Goal: Transaction & Acquisition: Purchase product/service

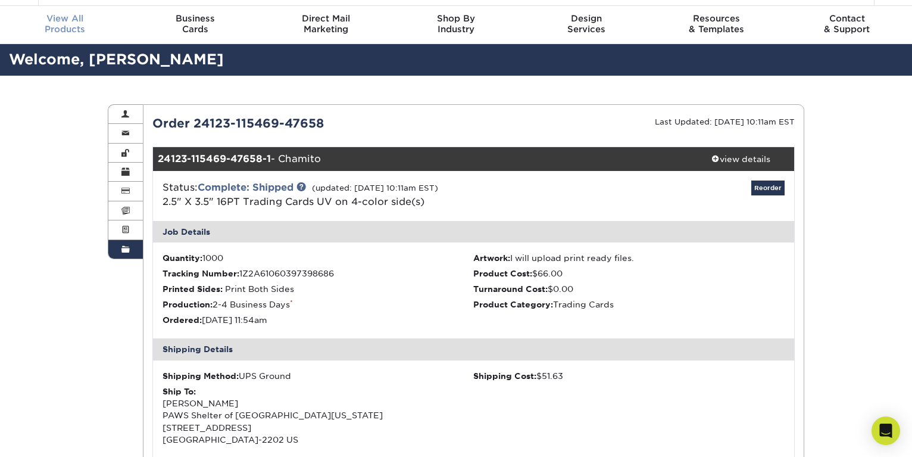
scroll to position [32, 0]
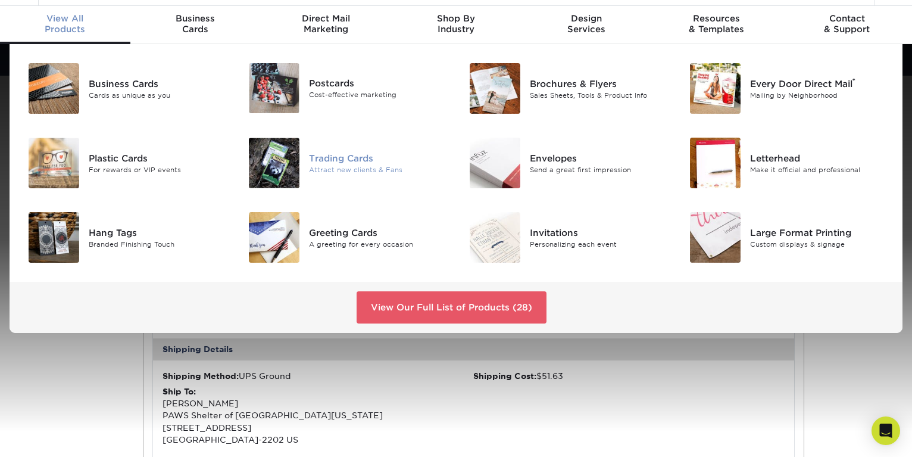
click at [334, 161] on div "Trading Cards" at bounding box center [378, 157] width 138 height 13
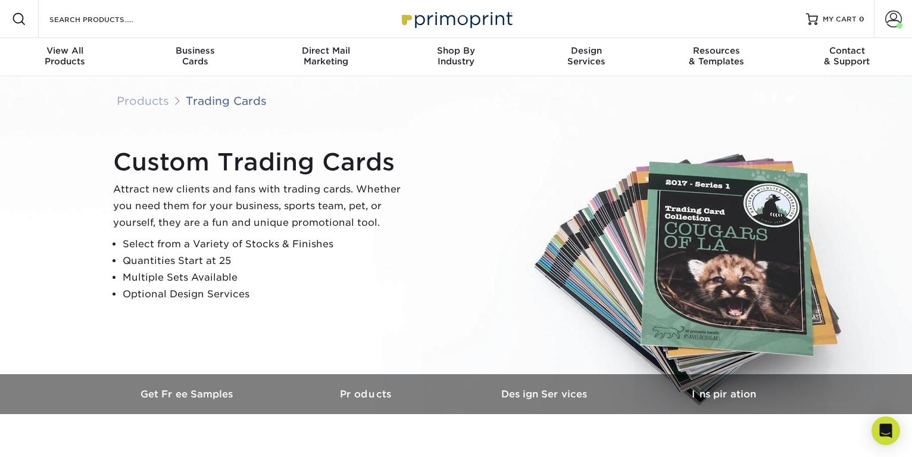
scroll to position [399, 0]
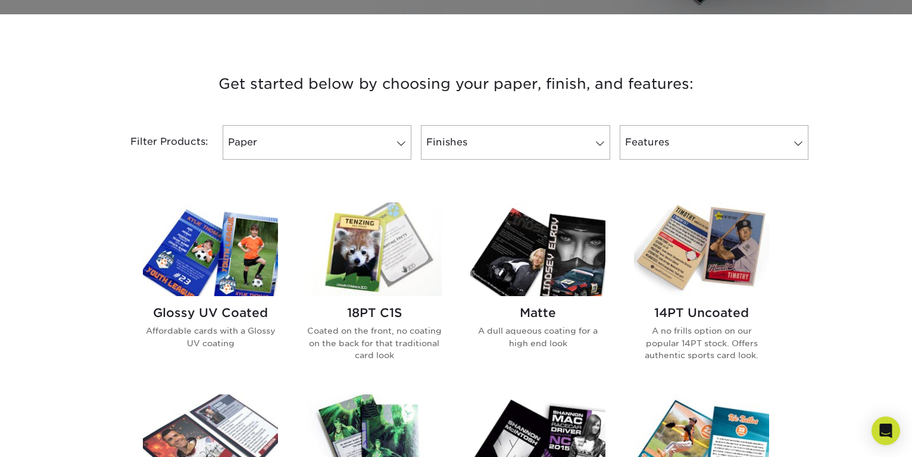
click at [180, 255] on img at bounding box center [210, 248] width 135 height 93
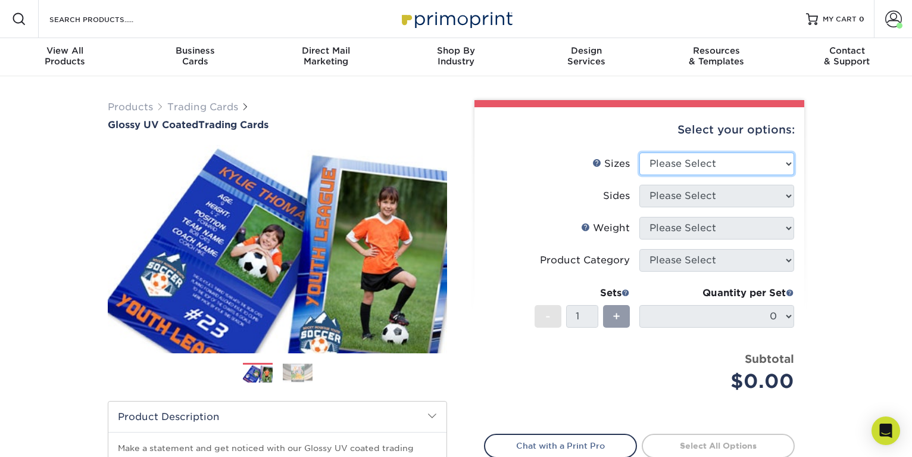
click at [789, 164] on select "Please Select 2.5" x 3.5"" at bounding box center [716, 163] width 155 height 23
select select "2.50x3.50"
click at [639, 152] on select "Please Select 2.5" x 3.5"" at bounding box center [716, 163] width 155 height 23
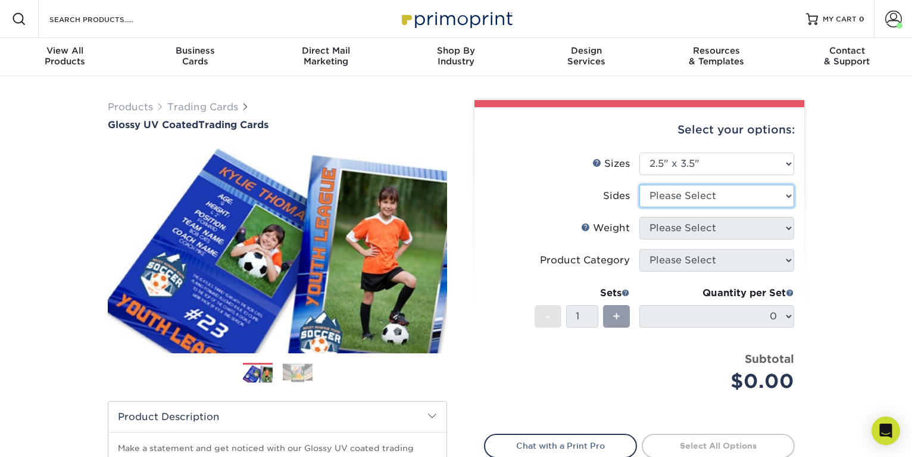
click at [691, 198] on select "Please Select Print Both Sides Print Front Only" at bounding box center [716, 196] width 155 height 23
select select "13abbda7-1d64-4f25-8bb2-c179b224825d"
click at [639, 185] on select "Please Select Print Both Sides Print Front Only" at bounding box center [716, 196] width 155 height 23
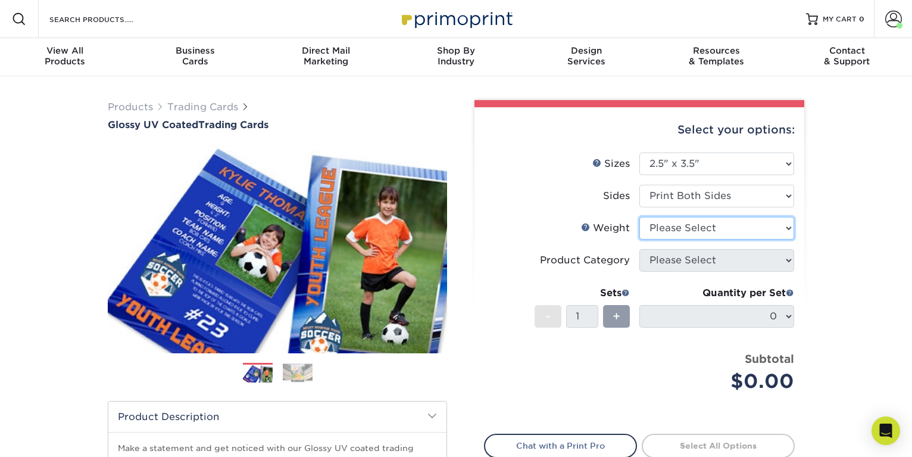
click at [689, 229] on select "Please Select 16PT 14PT 18PT C1S" at bounding box center [716, 228] width 155 height 23
select select "16PT"
click at [639, 217] on select "Please Select 16PT 14PT 18PT C1S" at bounding box center [716, 228] width 155 height 23
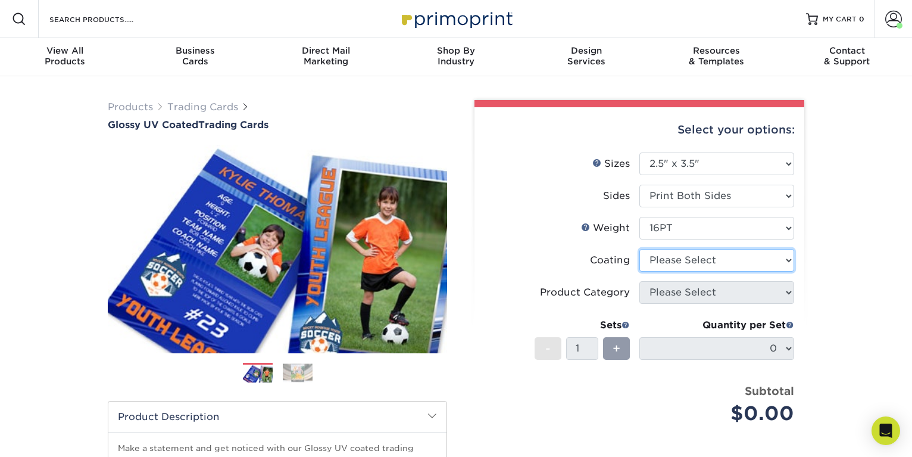
click at [662, 263] on select at bounding box center [716, 260] width 155 height 23
select select "ae367451-b2b8-45df-a344-0f05b6a12993"
click at [639, 249] on select at bounding box center [716, 260] width 155 height 23
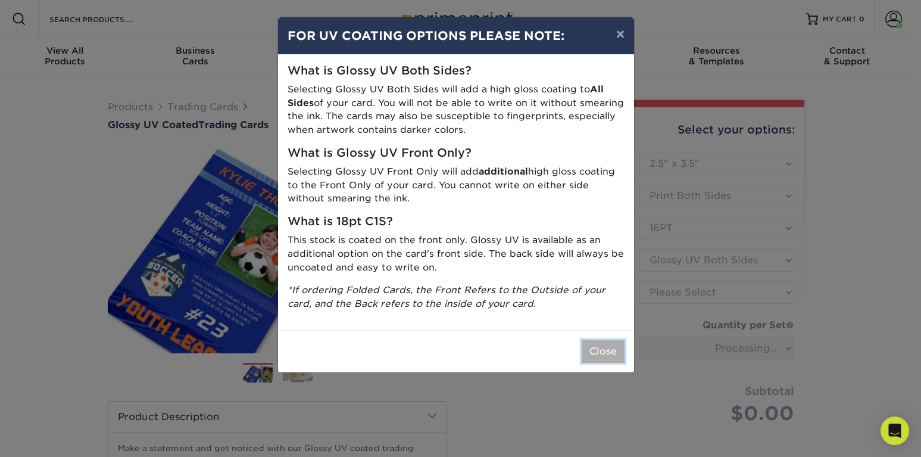
click at [598, 354] on button "Close" at bounding box center [603, 351] width 43 height 23
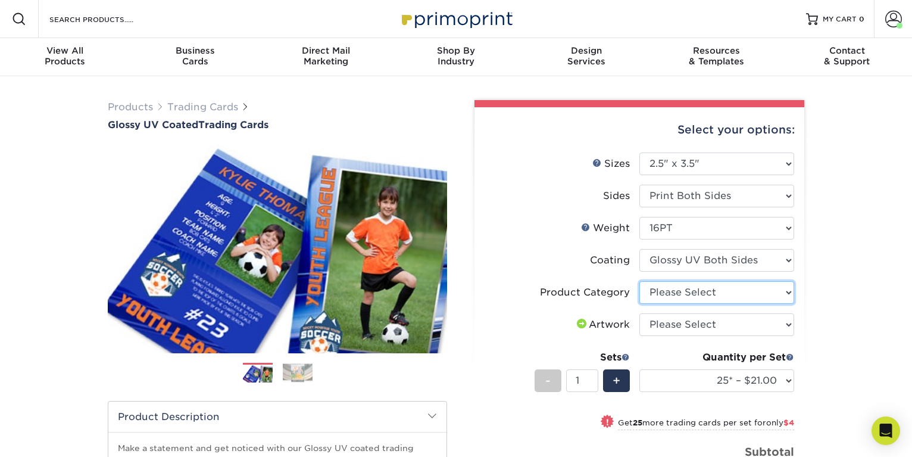
click at [678, 293] on select "Please Select Trading Cards" at bounding box center [716, 292] width 155 height 23
select select "c2f9bce9-36c2-409d-b101-c29d9d031e18"
click at [639, 281] on select "Please Select Trading Cards" at bounding box center [716, 292] width 155 height 23
click at [674, 327] on select "Please Select I will upload files I need a design - $100" at bounding box center [716, 324] width 155 height 23
select select "upload"
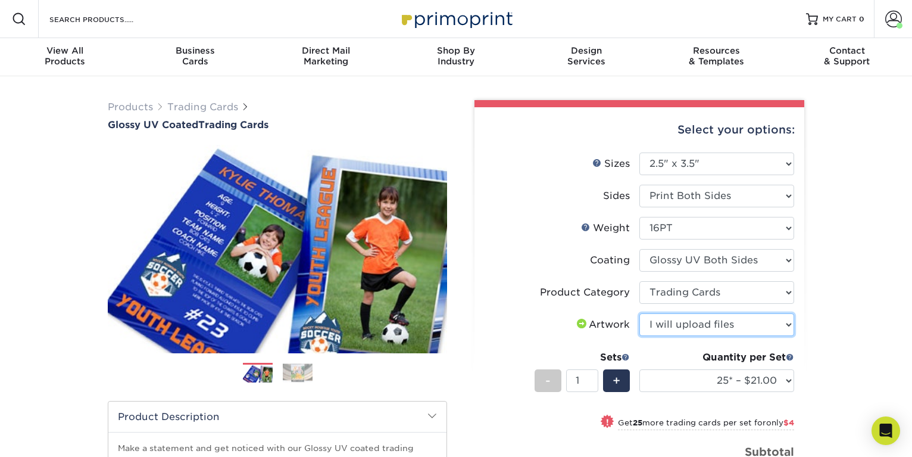
click at [639, 313] on select "Please Select I will upload files I need a design - $100" at bounding box center [716, 324] width 155 height 23
click at [617, 375] on span "+" at bounding box center [617, 380] width 8 height 18
type input "2"
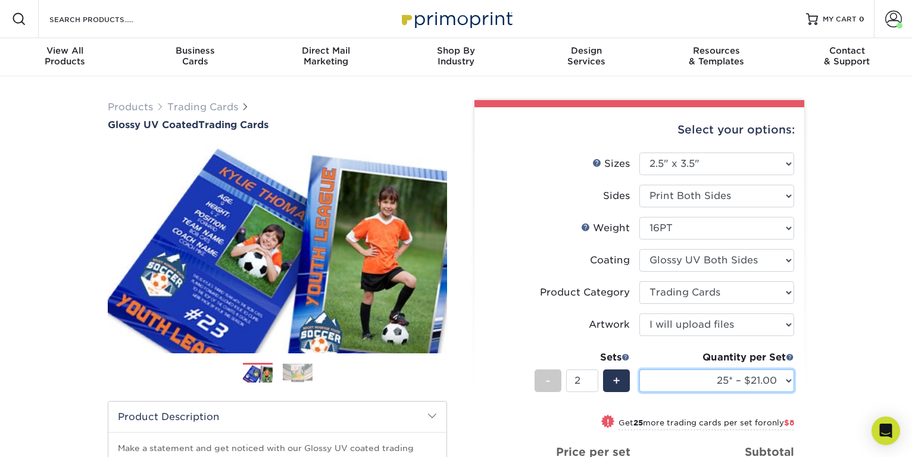
click at [789, 376] on select "25* – $21.00 50* – $25.00 75* – $31.00 100* – $34.00 250* – $44.00 500 – $53.00…" at bounding box center [716, 380] width 155 height 23
select select "1000 – $66.00"
click at [639, 369] on select "25* – $21.00 50* – $25.00 75* – $31.00 100* – $34.00 250* – $44.00 500 – $53.00…" at bounding box center [716, 380] width 155 height 23
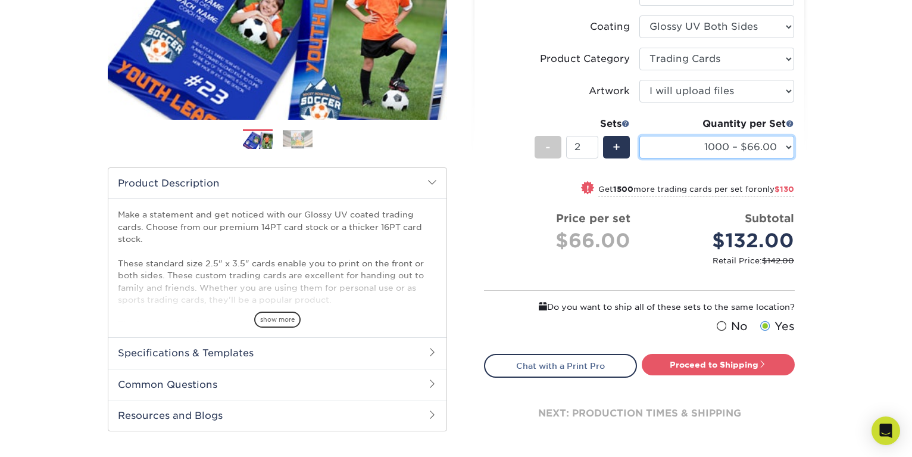
scroll to position [238, 0]
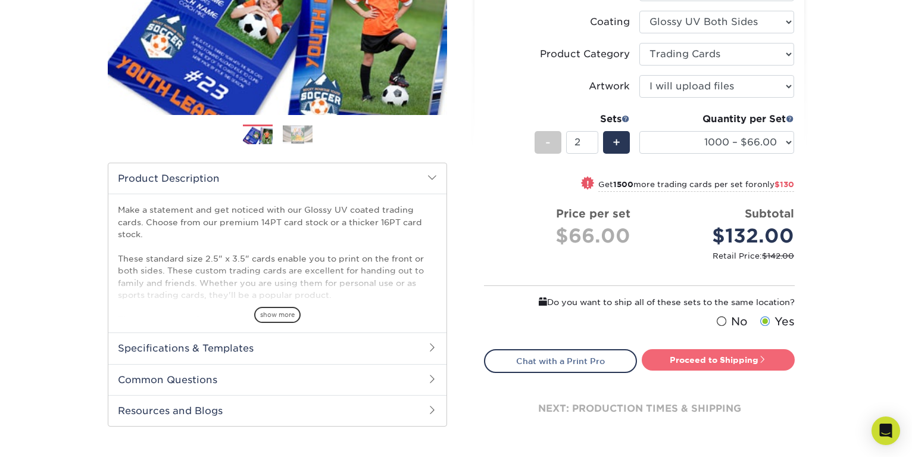
click at [713, 358] on link "Proceed to Shipping" at bounding box center [718, 359] width 153 height 21
type input "Set 1"
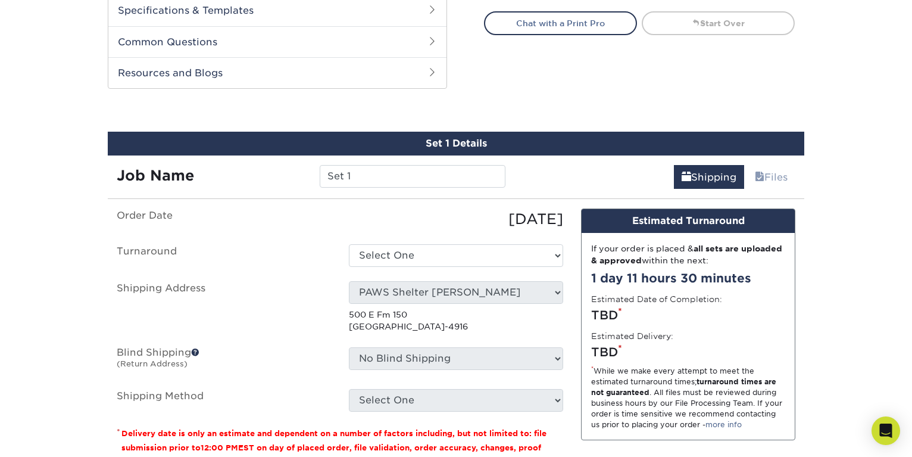
scroll to position [619, 0]
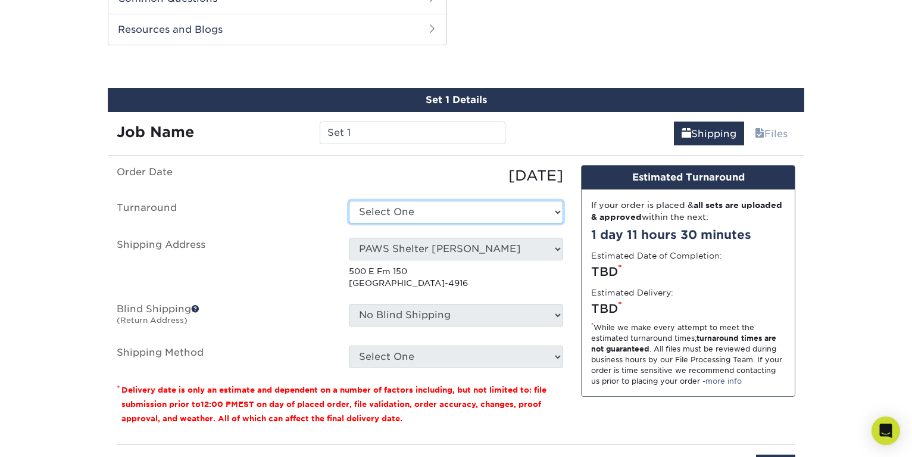
click at [558, 213] on select "Select One 2-4 Business Days 2 Day Next Business Day" at bounding box center [456, 212] width 214 height 23
select select "2e96ff5b-e9ef-4670-9669-1707f813ef34"
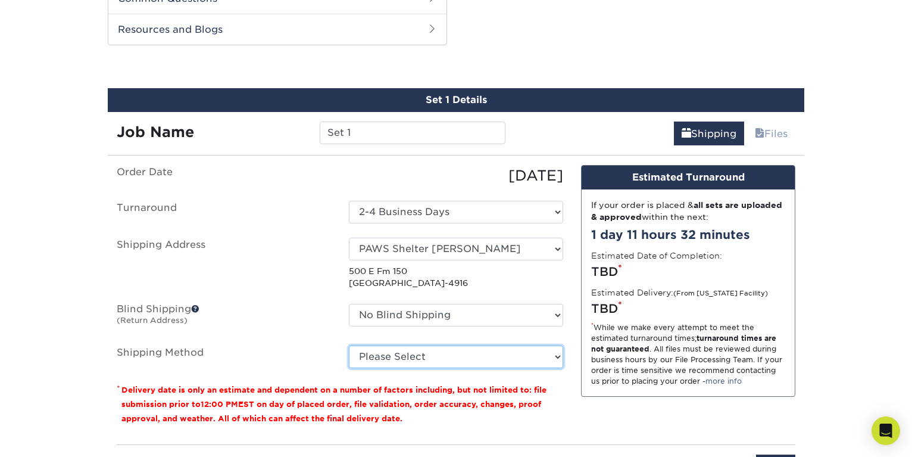
click at [560, 360] on select "Please Select Ground Shipping (+$25.54) 3 Day Shipping Service (+$27.66) 2 Day …" at bounding box center [456, 356] width 214 height 23
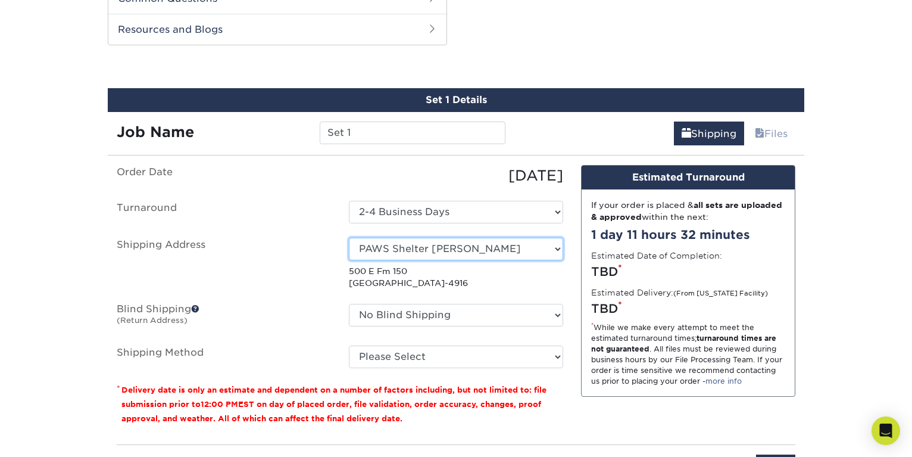
click at [557, 249] on select "Select One PAWS Shelter Dripping Springs PAWS Shelter Kyle Shipping Address + A…" at bounding box center [456, 249] width 214 height 23
select select "273339"
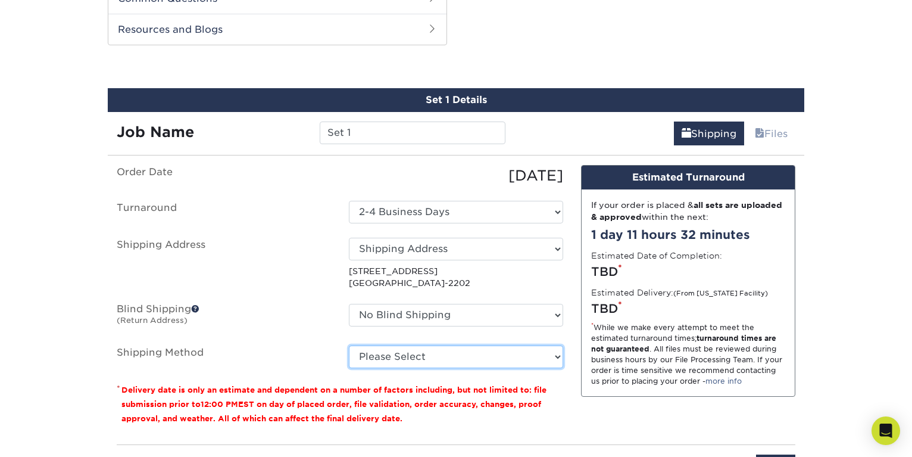
click at [557, 357] on select "Please Select Ground Shipping (+$26.31) 3 Day Shipping Service (+$33.51) 2 Day …" at bounding box center [456, 356] width 214 height 23
select select "03"
click at [349, 345] on select "Please Select Ground Shipping (+$26.31) 3 Day Shipping Service (+$33.51) 2 Day …" at bounding box center [456, 356] width 214 height 23
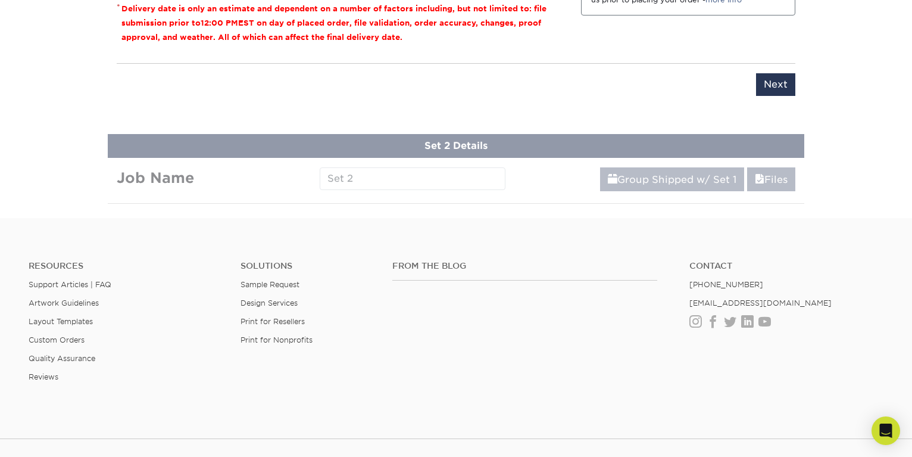
scroll to position [601, 0]
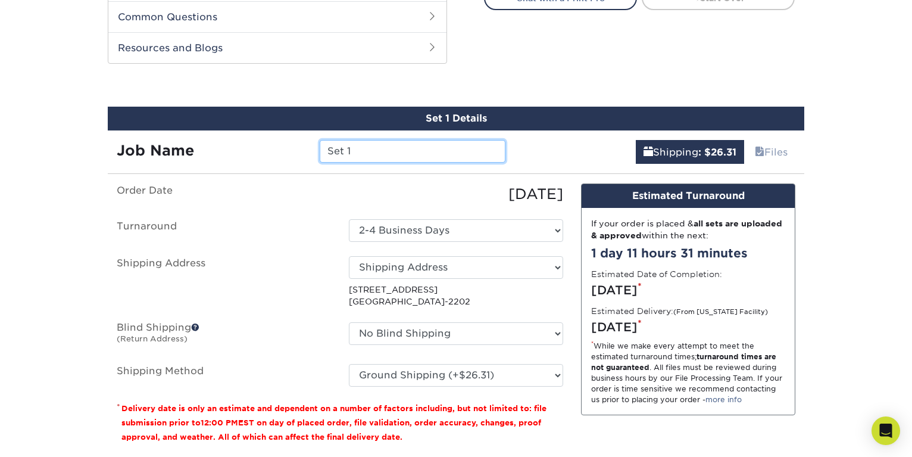
click at [355, 154] on input "Set 1" at bounding box center [412, 151] width 185 height 23
type input "S"
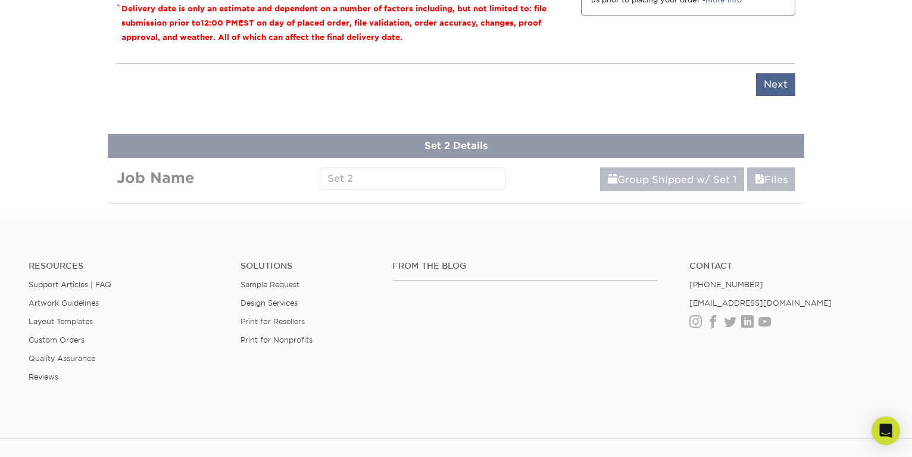
type input "Cody"
click at [775, 81] on input "Next" at bounding box center [775, 84] width 39 height 23
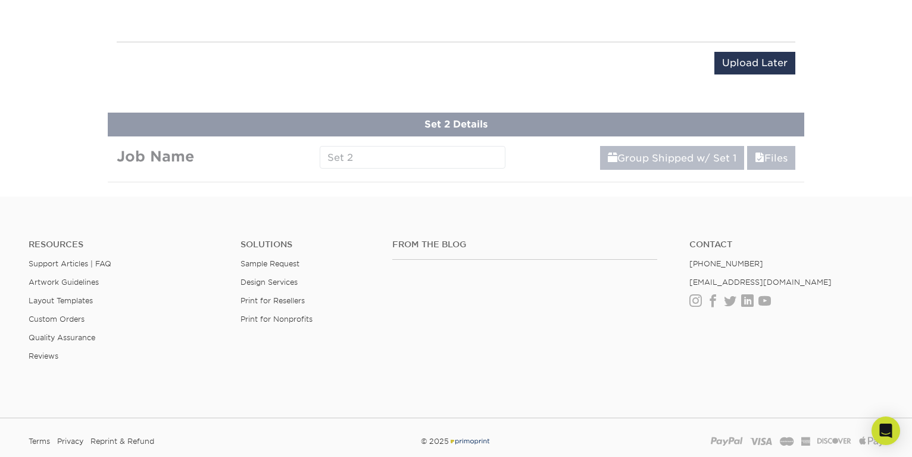
scroll to position [601, 0]
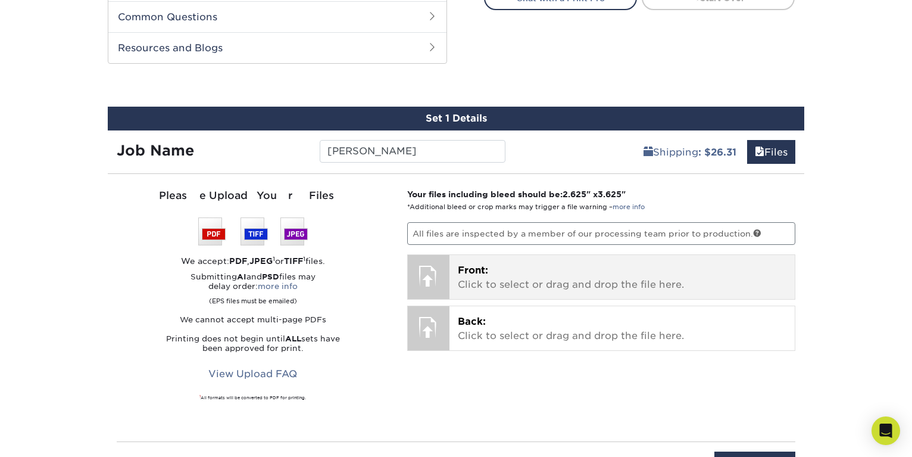
click at [536, 284] on p "Front: Click to select or drag and drop the file here." at bounding box center [622, 277] width 329 height 29
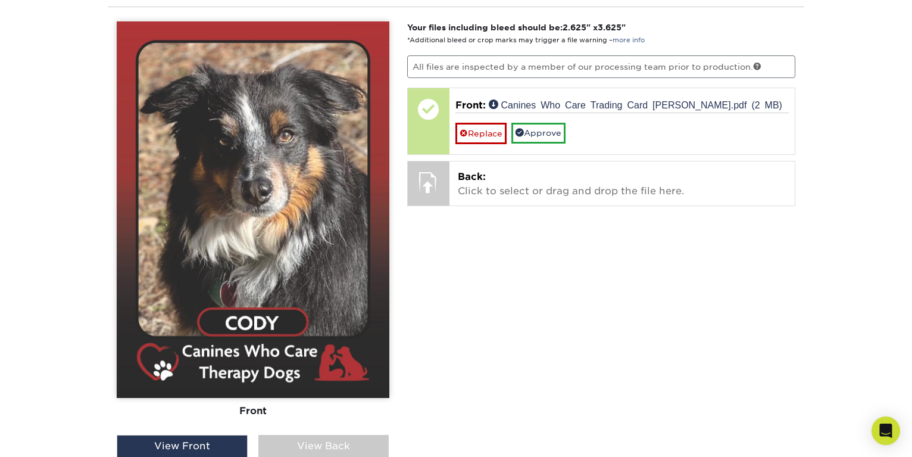
scroll to position [779, 0]
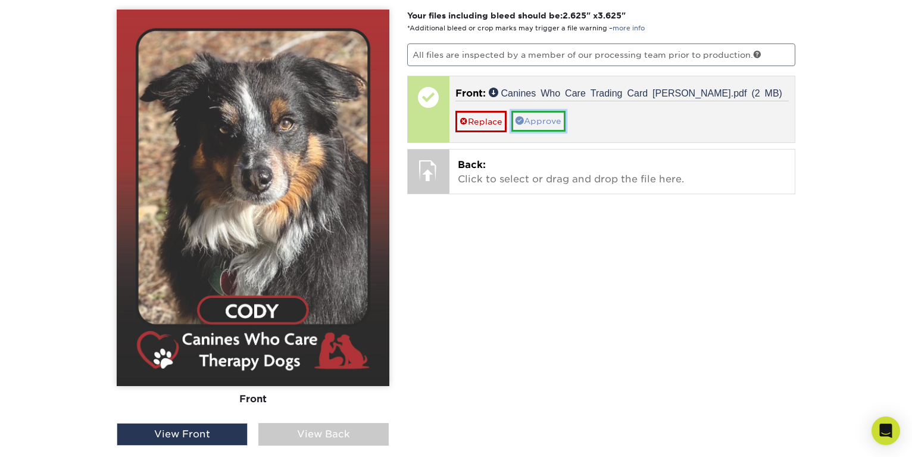
click at [538, 120] on link "Approve" at bounding box center [538, 121] width 54 height 20
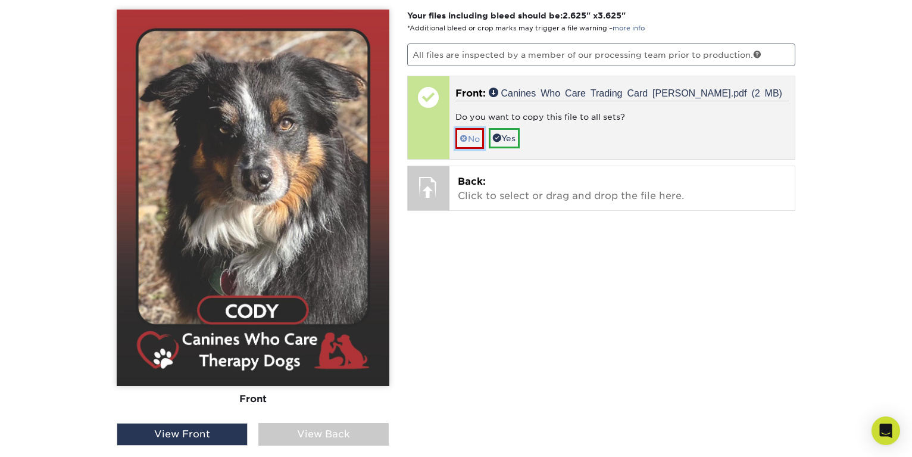
click at [471, 138] on link "No" at bounding box center [469, 138] width 29 height 21
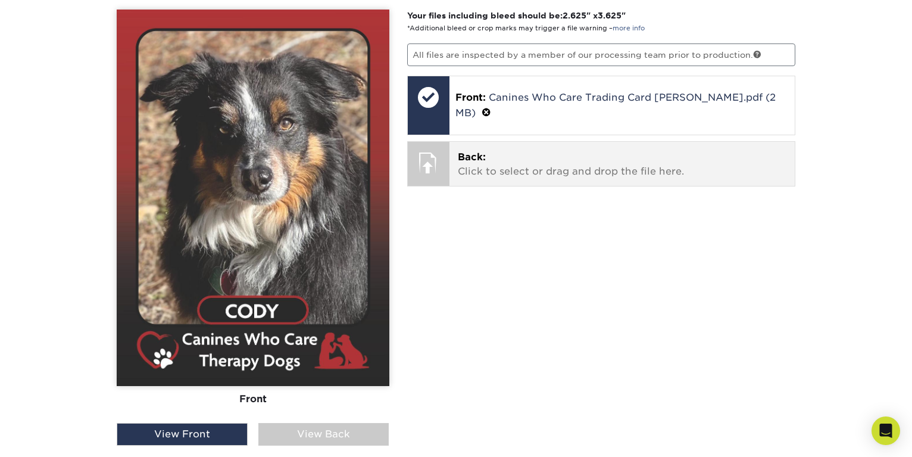
click at [495, 158] on p "Back: Click to select or drag and drop the file here." at bounding box center [622, 164] width 329 height 29
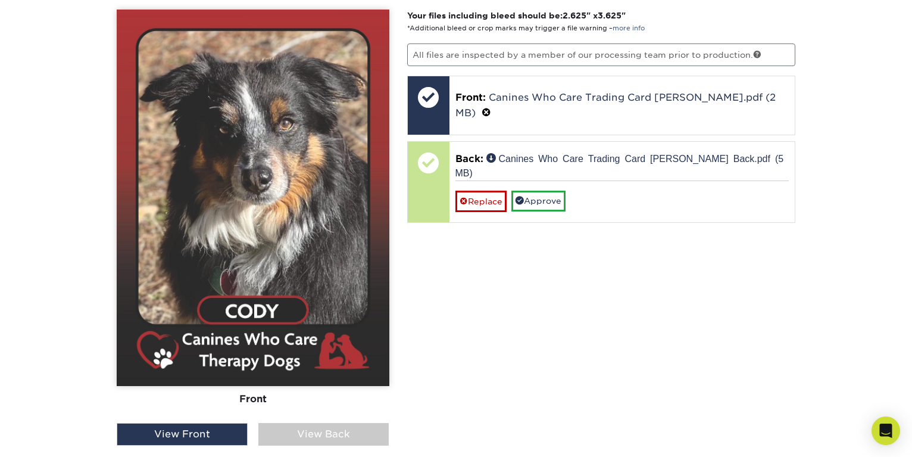
click at [300, 430] on div "View Back" at bounding box center [323, 434] width 131 height 23
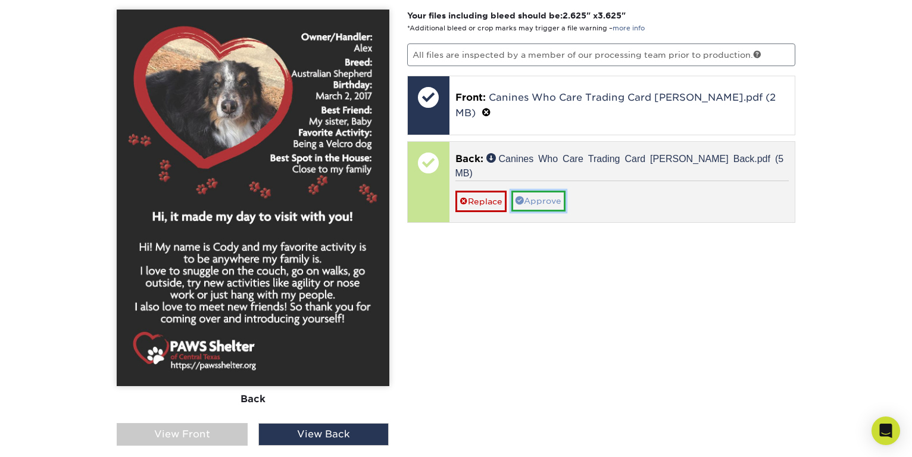
click at [539, 191] on link "Approve" at bounding box center [538, 201] width 54 height 20
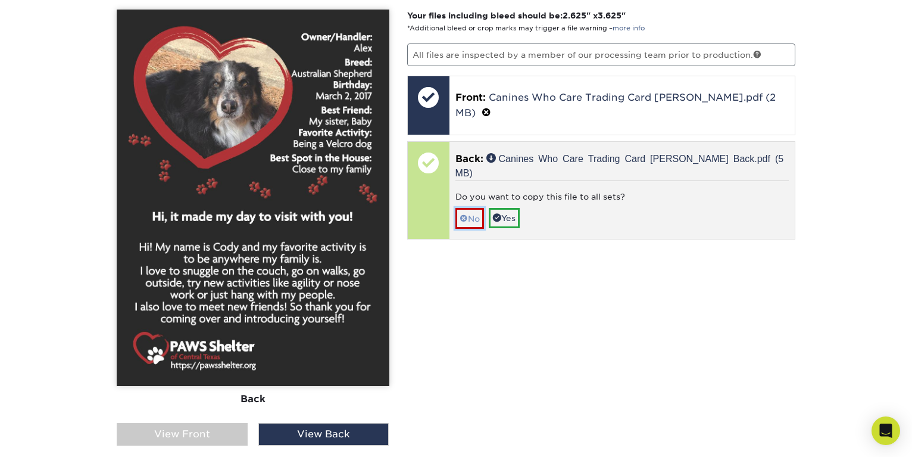
click at [477, 208] on link "No" at bounding box center [469, 218] width 29 height 21
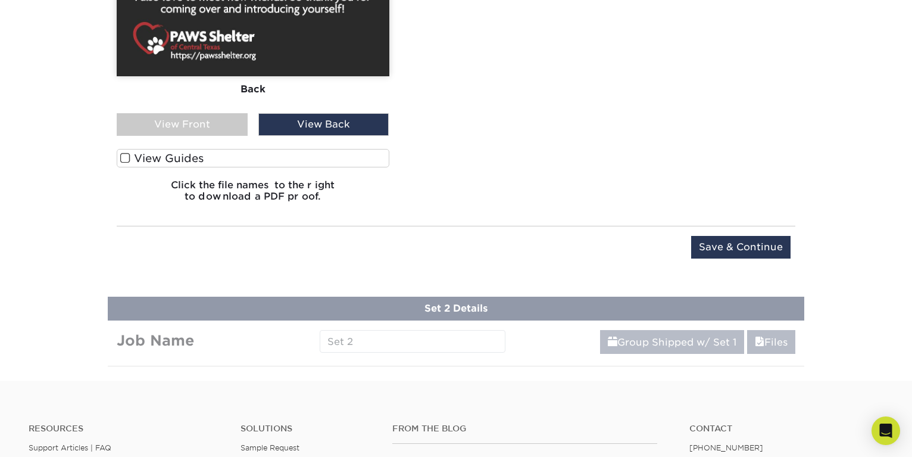
scroll to position [1101, 0]
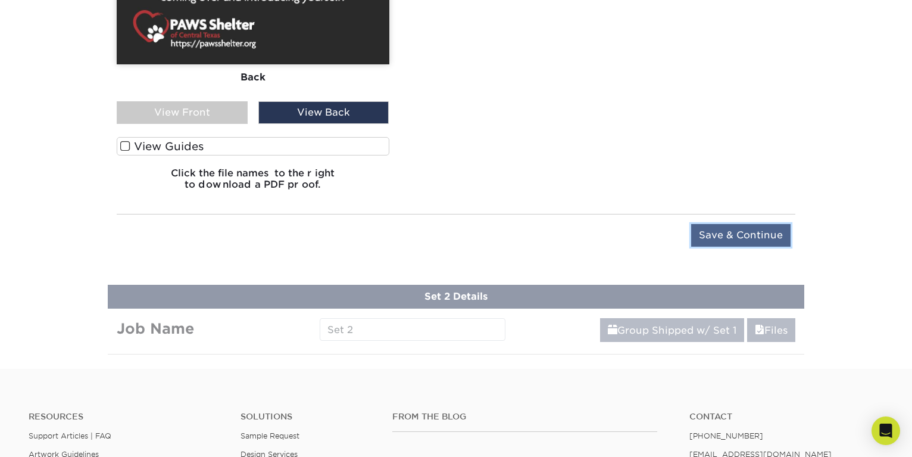
click at [752, 239] on input "Save & Continue" at bounding box center [740, 235] width 99 height 23
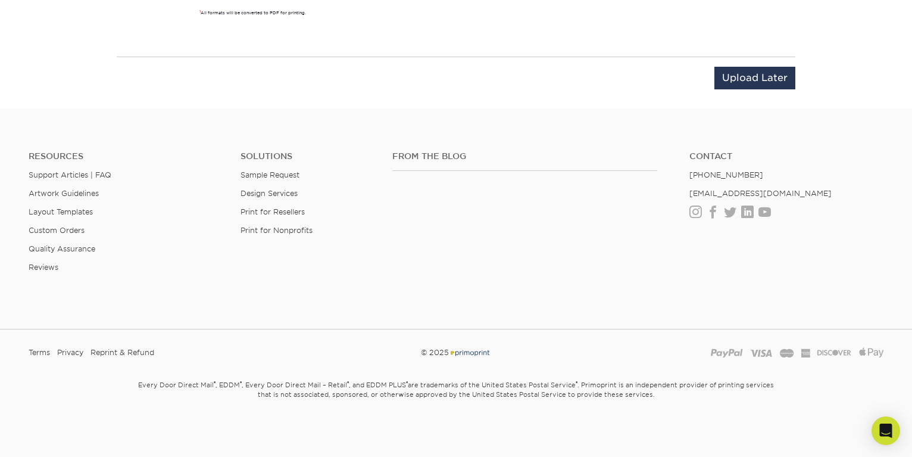
scroll to position [614, 0]
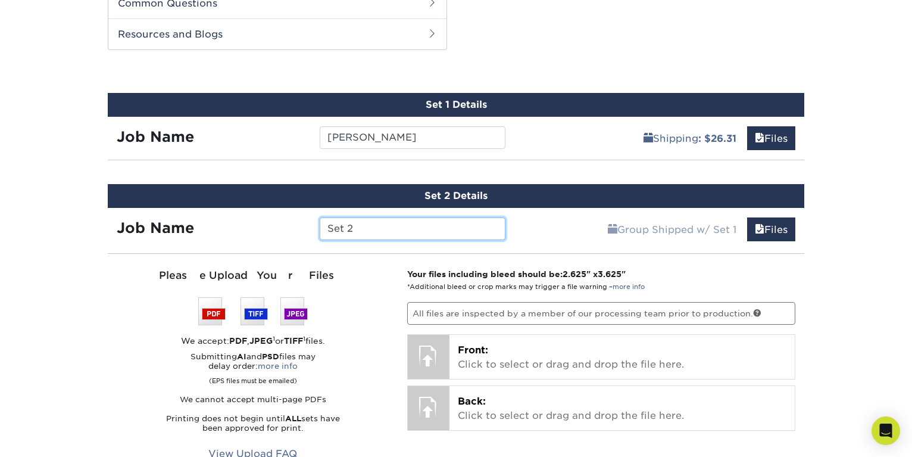
drag, startPoint x: 354, startPoint y: 229, endPoint x: 326, endPoint y: 223, distance: 28.6
click at [326, 223] on input "Set 2" at bounding box center [412, 228] width 185 height 23
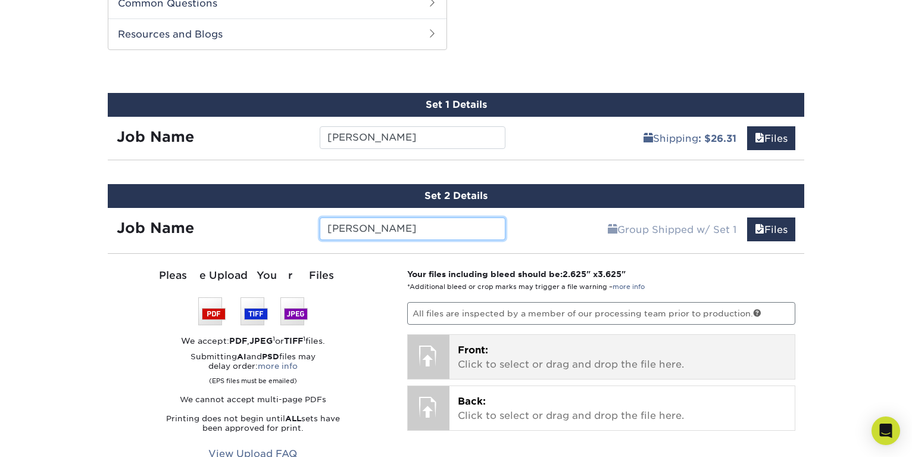
type input "Molly"
click at [550, 361] on p "Front: Click to select or drag and drop the file here." at bounding box center [622, 357] width 329 height 29
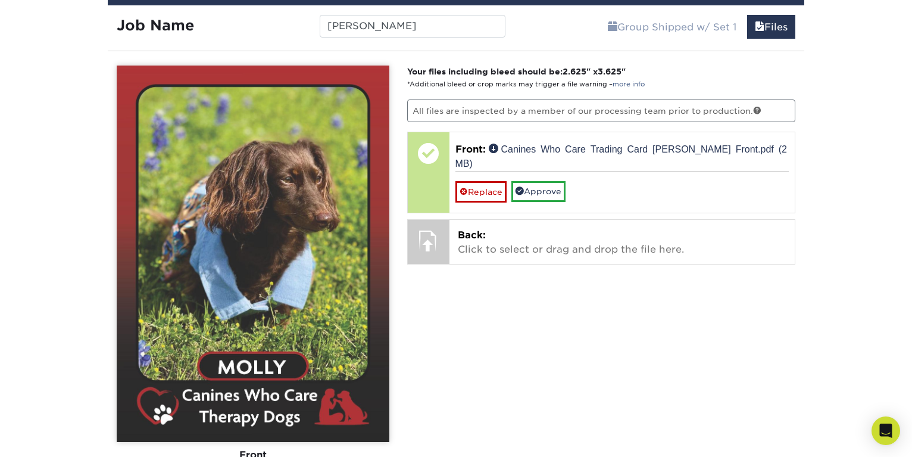
scroll to position [852, 0]
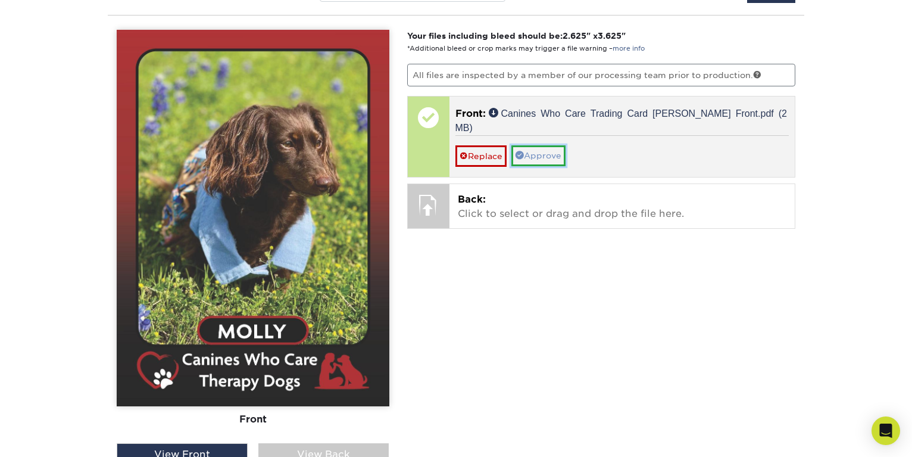
click at [545, 145] on link "Approve" at bounding box center [538, 155] width 54 height 20
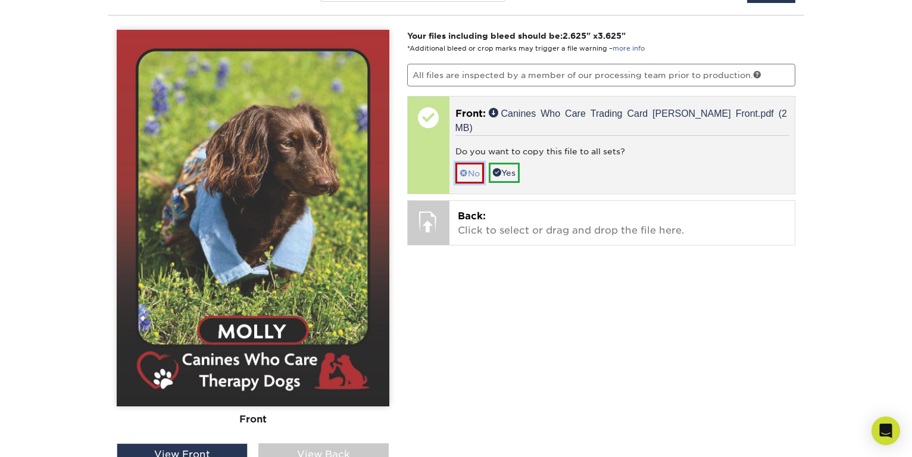
click at [474, 163] on link "No" at bounding box center [469, 173] width 29 height 21
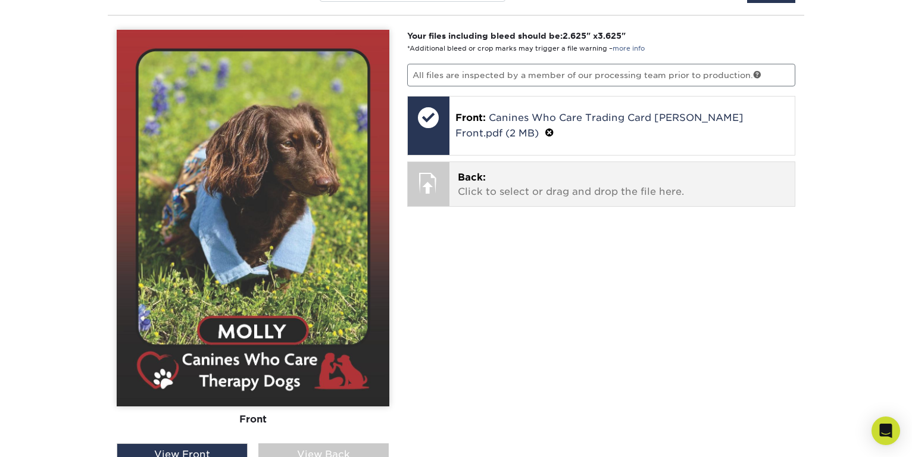
click at [502, 177] on p "Back: Click to select or drag and drop the file here." at bounding box center [622, 184] width 329 height 29
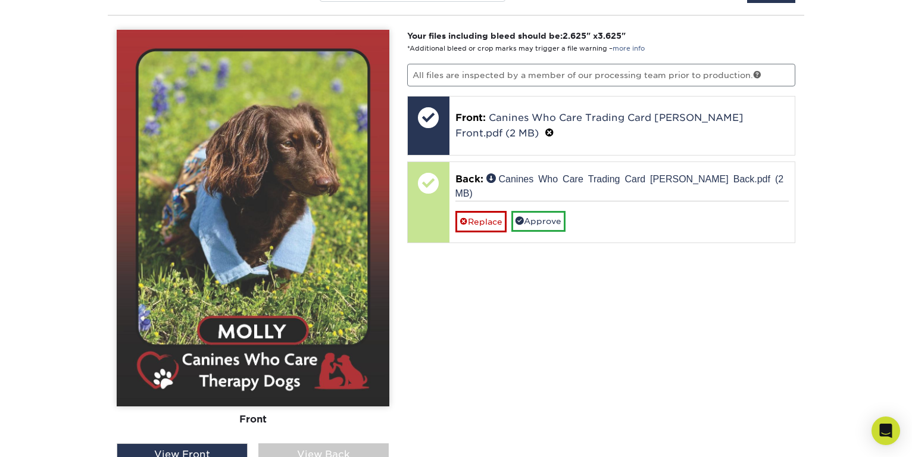
click at [332, 452] on div "View Back" at bounding box center [323, 454] width 131 height 23
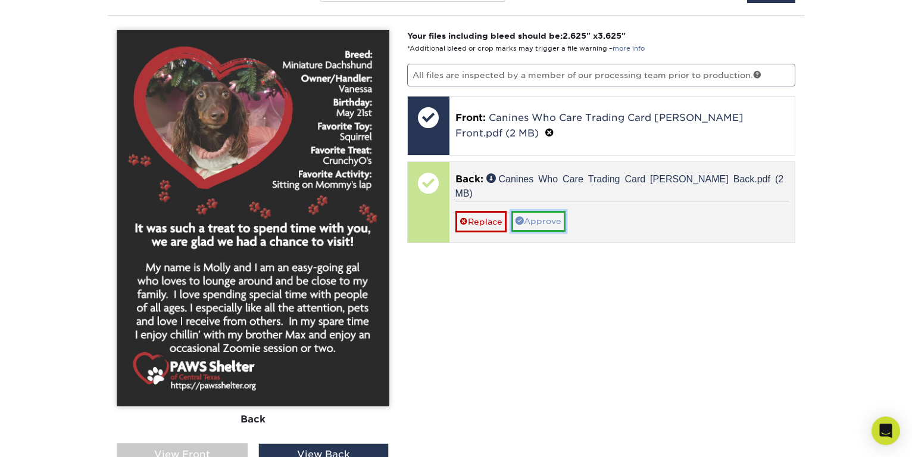
click at [538, 211] on link "Approve" at bounding box center [538, 221] width 54 height 20
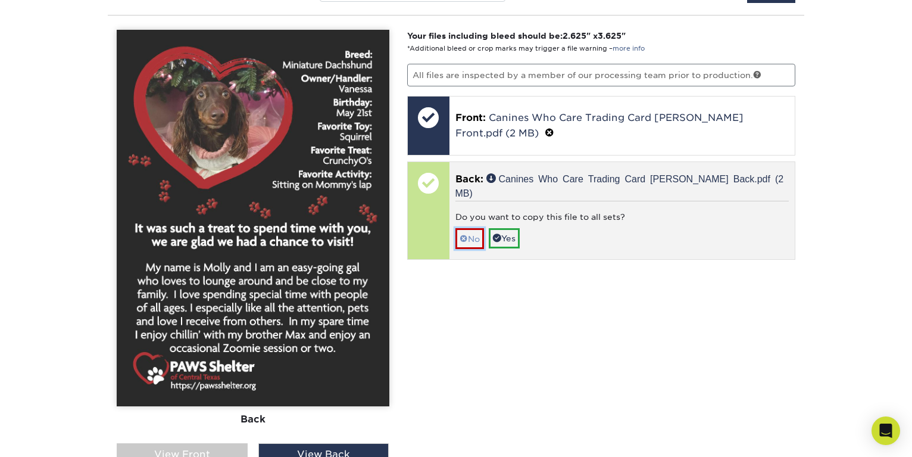
click at [464, 234] on span at bounding box center [464, 239] width 8 height 10
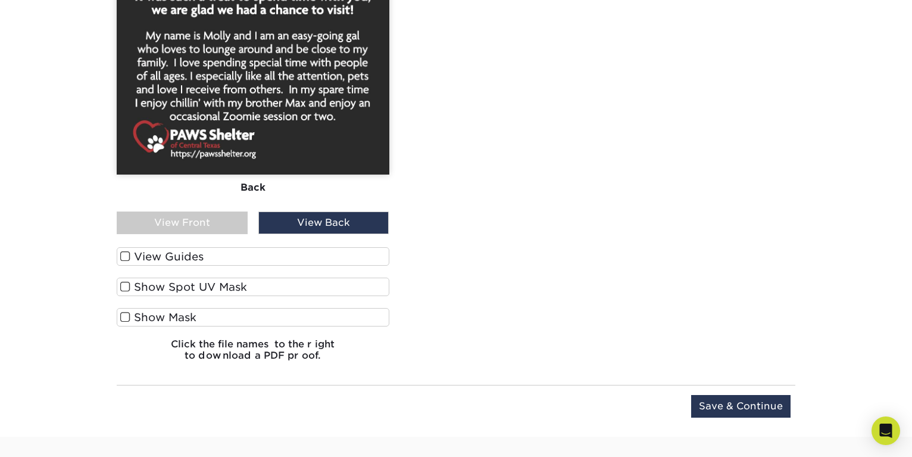
scroll to position [1091, 0]
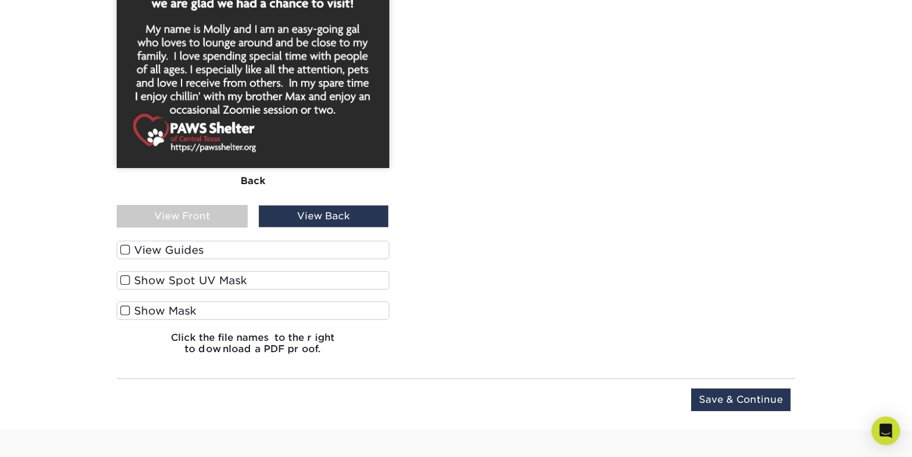
click at [126, 249] on span at bounding box center [125, 249] width 10 height 11
click at [0, 0] on input "View Guides" at bounding box center [0, 0] width 0 height 0
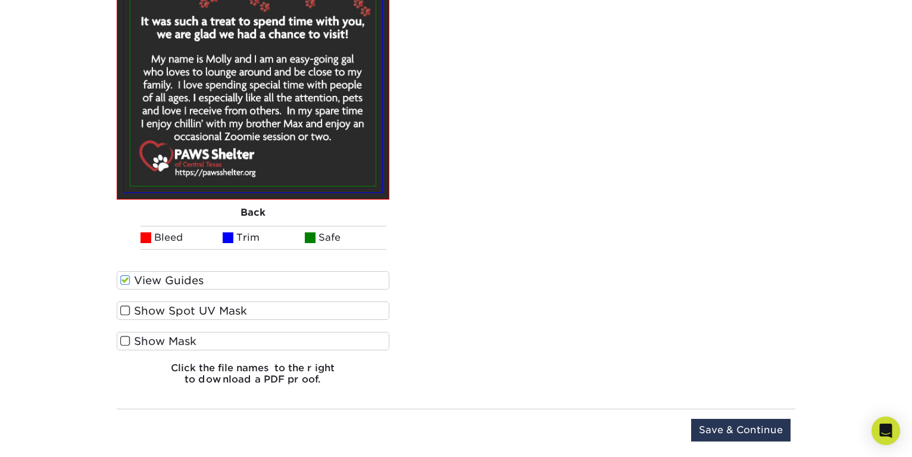
scroll to position [1491, 0]
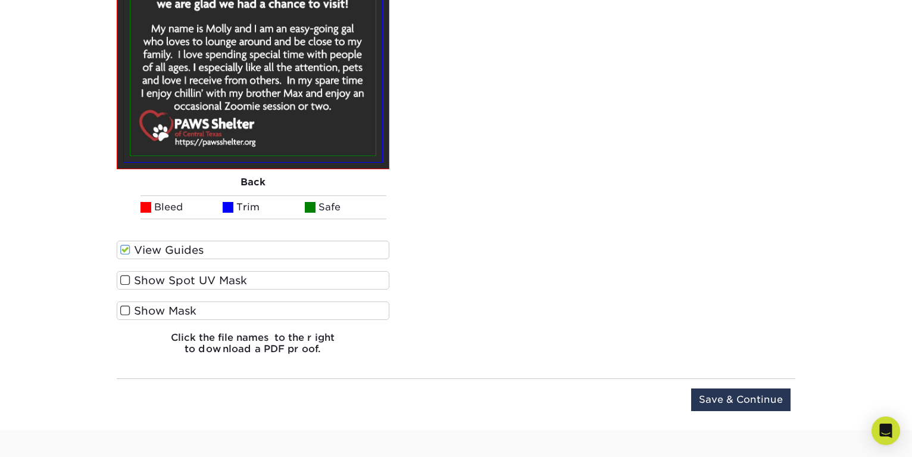
click at [127, 248] on span at bounding box center [125, 249] width 10 height 11
click at [0, 0] on input "View Guides" at bounding box center [0, 0] width 0 height 0
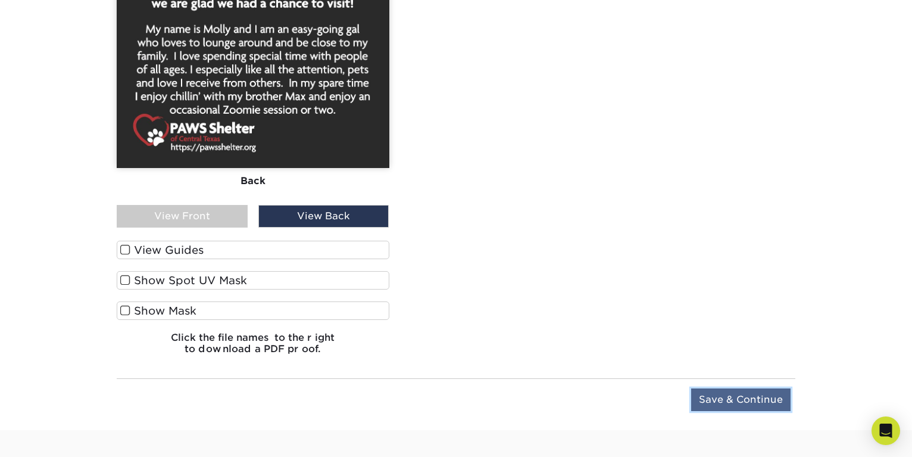
click at [744, 401] on input "Save & Continue" at bounding box center [740, 399] width 99 height 23
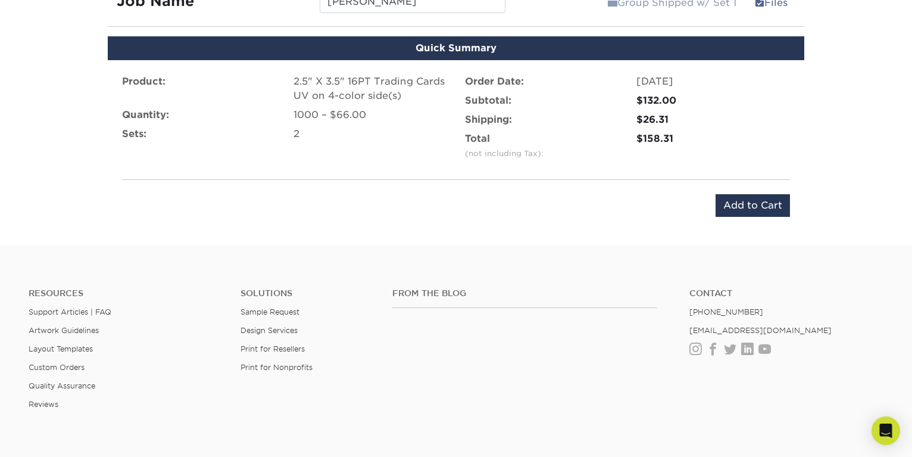
scroll to position [835, 0]
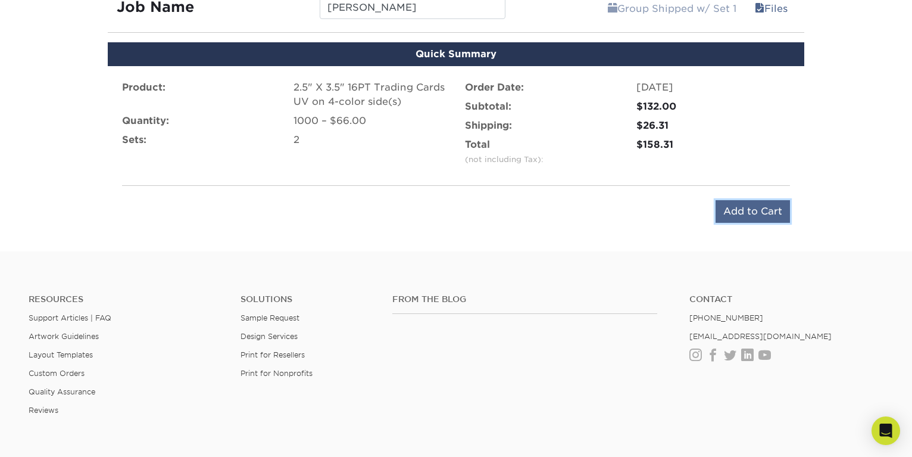
click at [744, 210] on input "Add to Cart" at bounding box center [753, 211] width 74 height 23
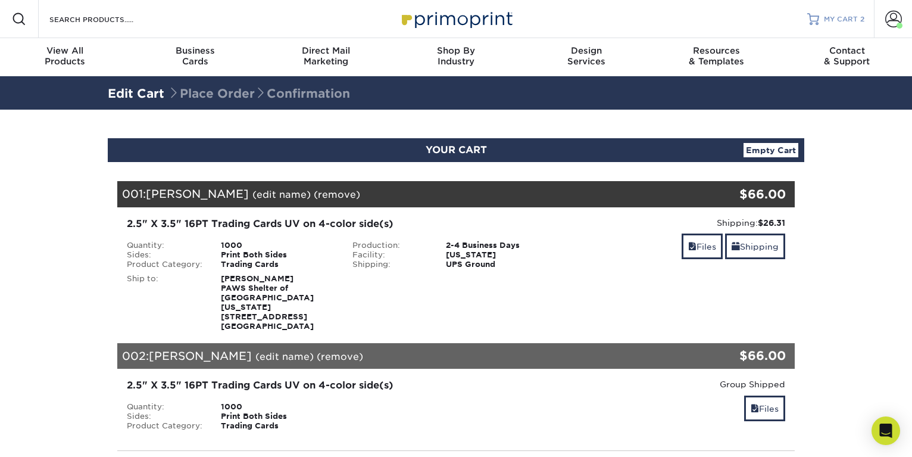
click at [829, 20] on span "MY CART" at bounding box center [841, 19] width 34 height 10
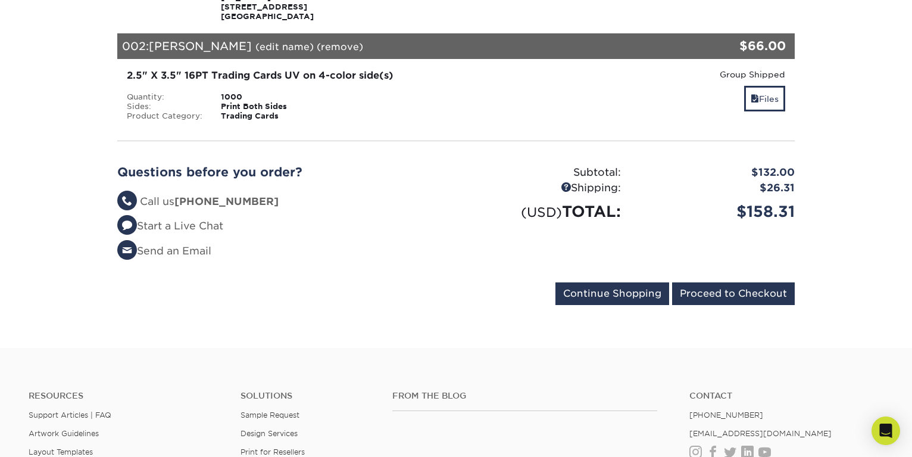
scroll to position [318, 0]
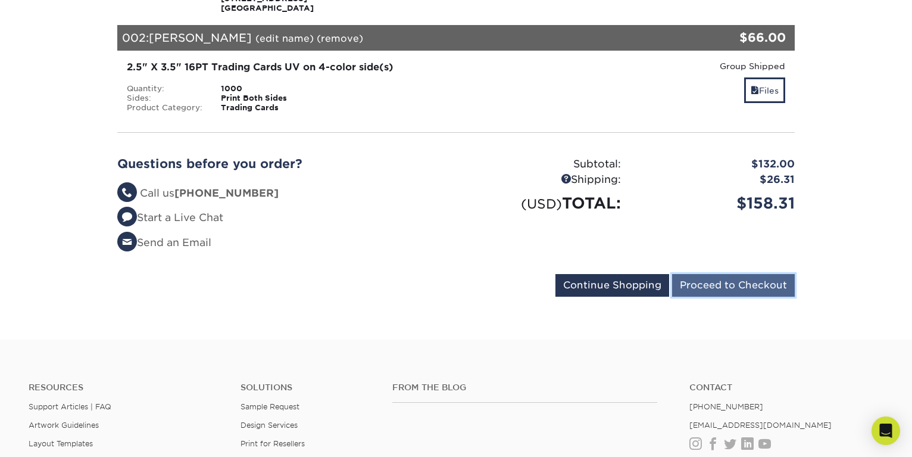
click at [735, 274] on input "Proceed to Checkout" at bounding box center [733, 285] width 123 height 23
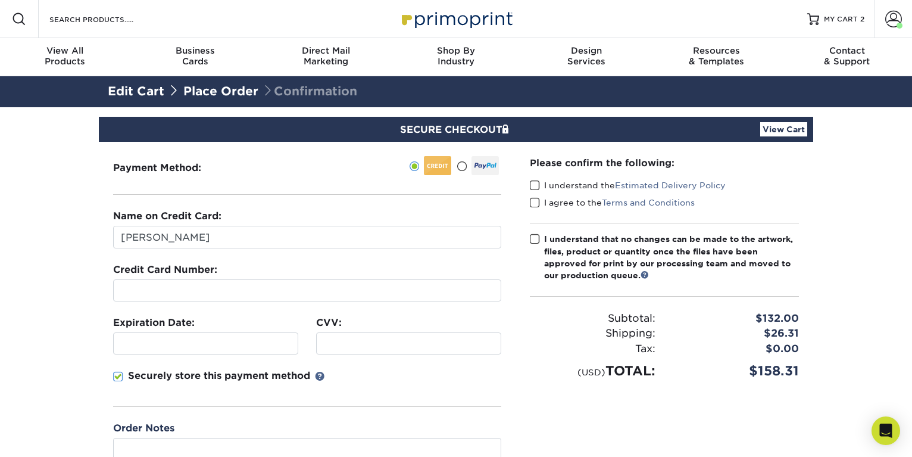
click at [165, 336] on div at bounding box center [205, 343] width 185 height 22
click at [116, 375] on span at bounding box center [118, 376] width 10 height 11
click at [0, 0] on input "Securely store this payment method" at bounding box center [0, 0] width 0 height 0
click at [536, 188] on span at bounding box center [535, 185] width 10 height 11
click at [0, 0] on input "I understand the Estimated Delivery Policy" at bounding box center [0, 0] width 0 height 0
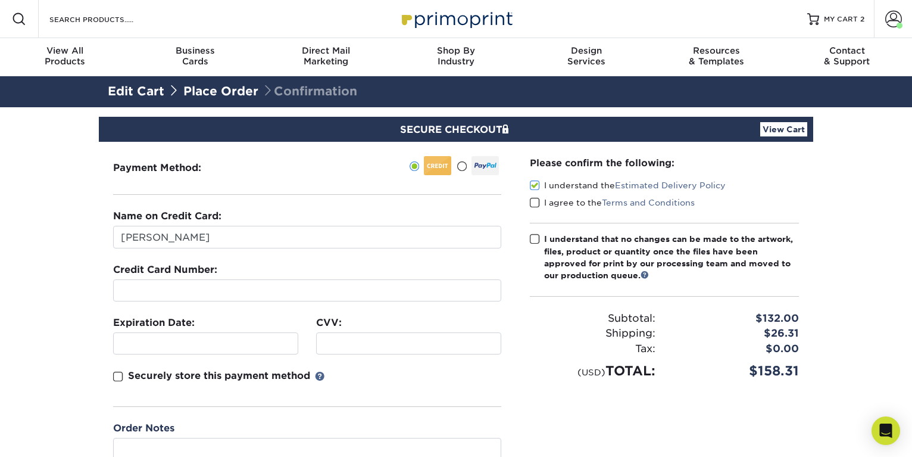
click at [533, 204] on span at bounding box center [535, 202] width 10 height 11
click at [0, 0] on input "I agree to the Terms and Conditions" at bounding box center [0, 0] width 0 height 0
click at [530, 241] on span at bounding box center [535, 238] width 10 height 11
click at [0, 0] on input "I understand that no changes can be made to the artwork, files, product or quan…" at bounding box center [0, 0] width 0 height 0
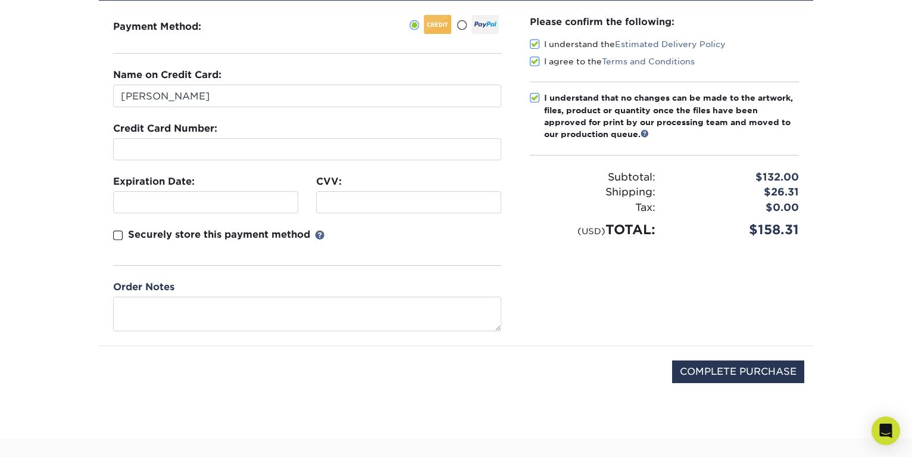
scroll to position [143, 0]
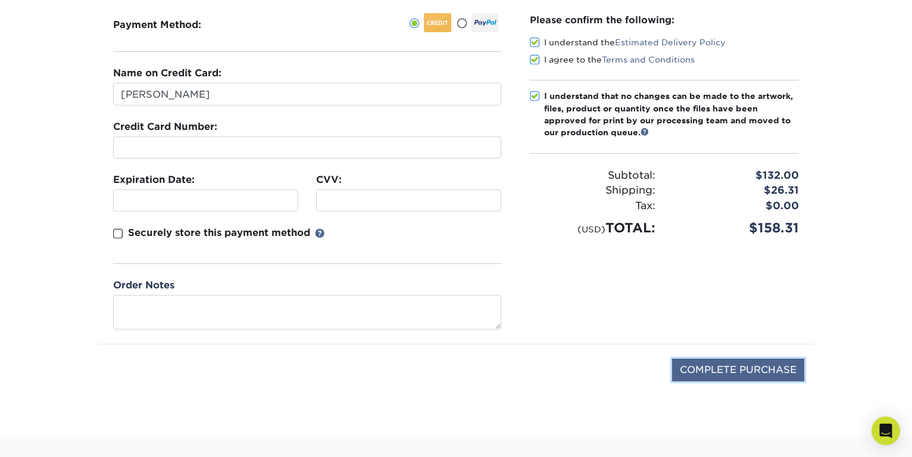
click at [706, 364] on input "COMPLETE PURCHASE" at bounding box center [738, 369] width 132 height 23
type input "PROCESSING, PLEASE WAIT..."
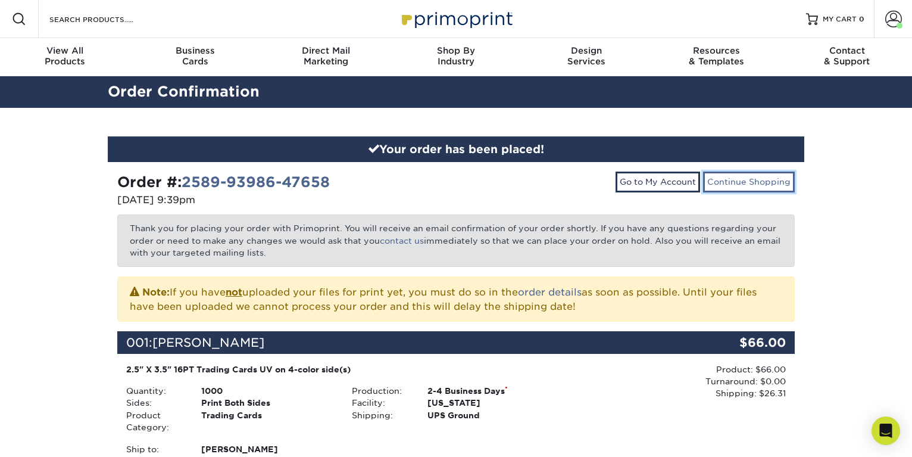
click at [750, 183] on link "Continue Shopping" at bounding box center [749, 181] width 92 height 20
